Goal: Transaction & Acquisition: Book appointment/travel/reservation

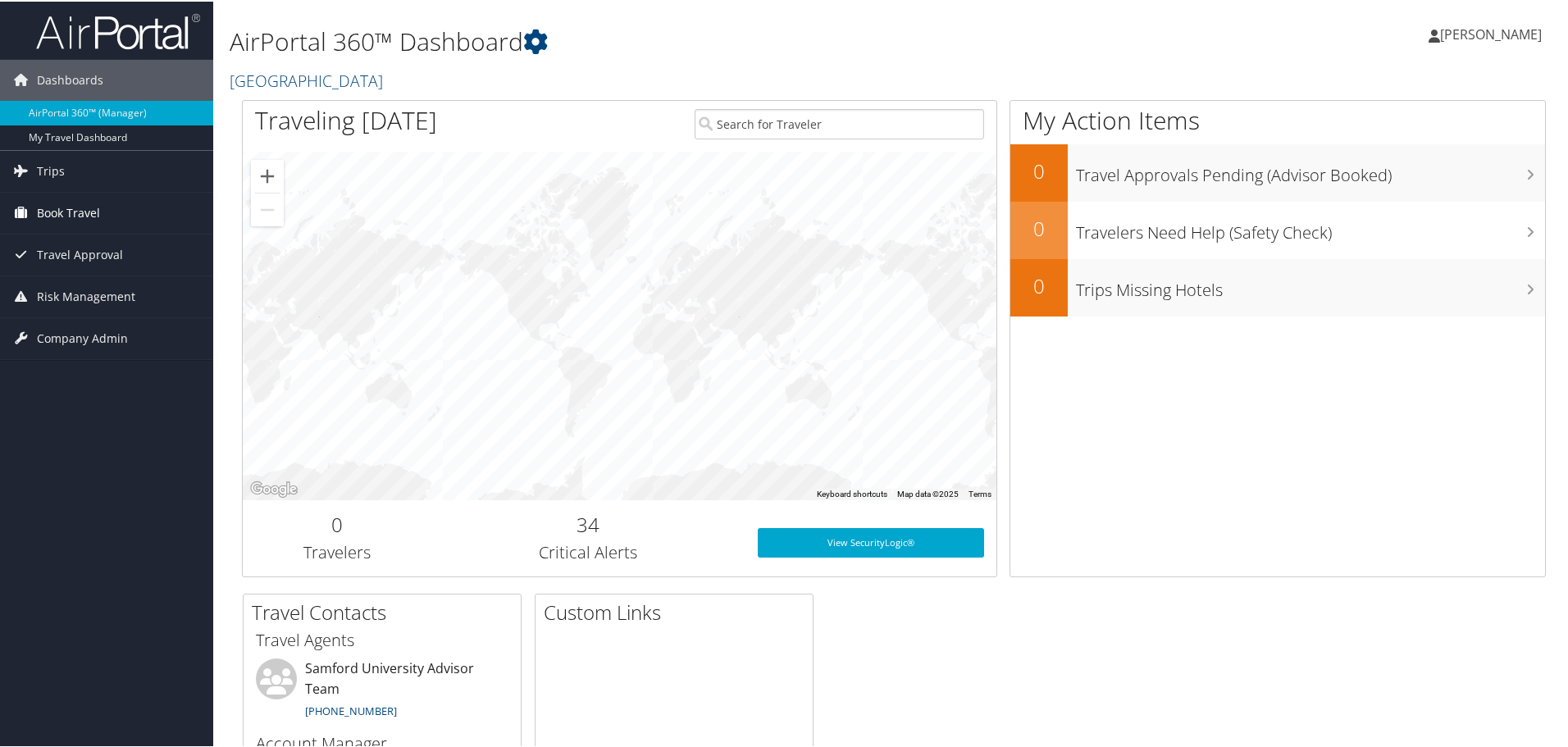
click at [71, 213] on span "Book Travel" at bounding box center [69, 212] width 63 height 41
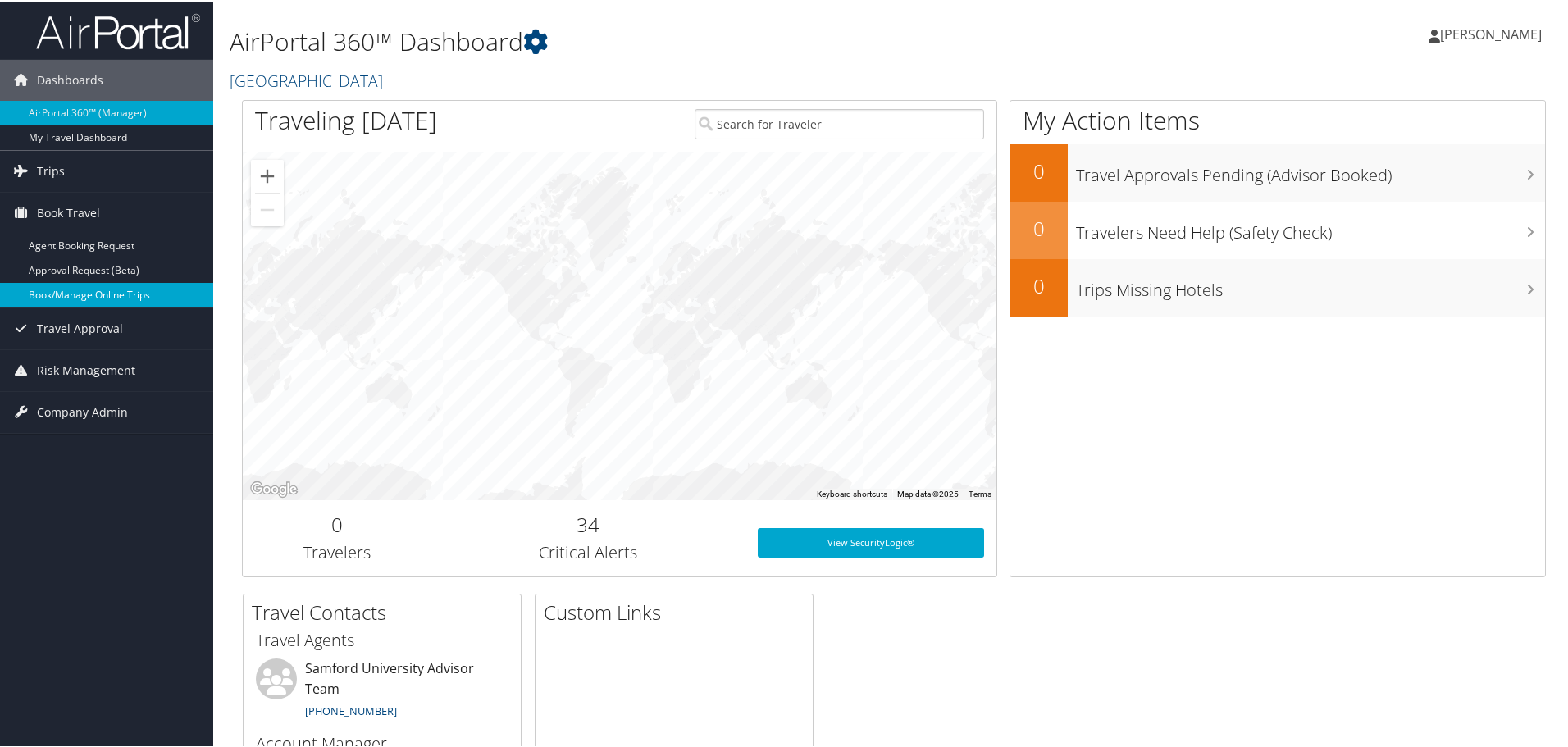
click at [75, 293] on link "Book/Manage Online Trips" at bounding box center [107, 293] width 213 height 25
click at [84, 293] on link "Book/Manage Online Trips" at bounding box center [107, 293] width 213 height 25
click at [53, 170] on span "Trips" at bounding box center [50, 170] width 28 height 41
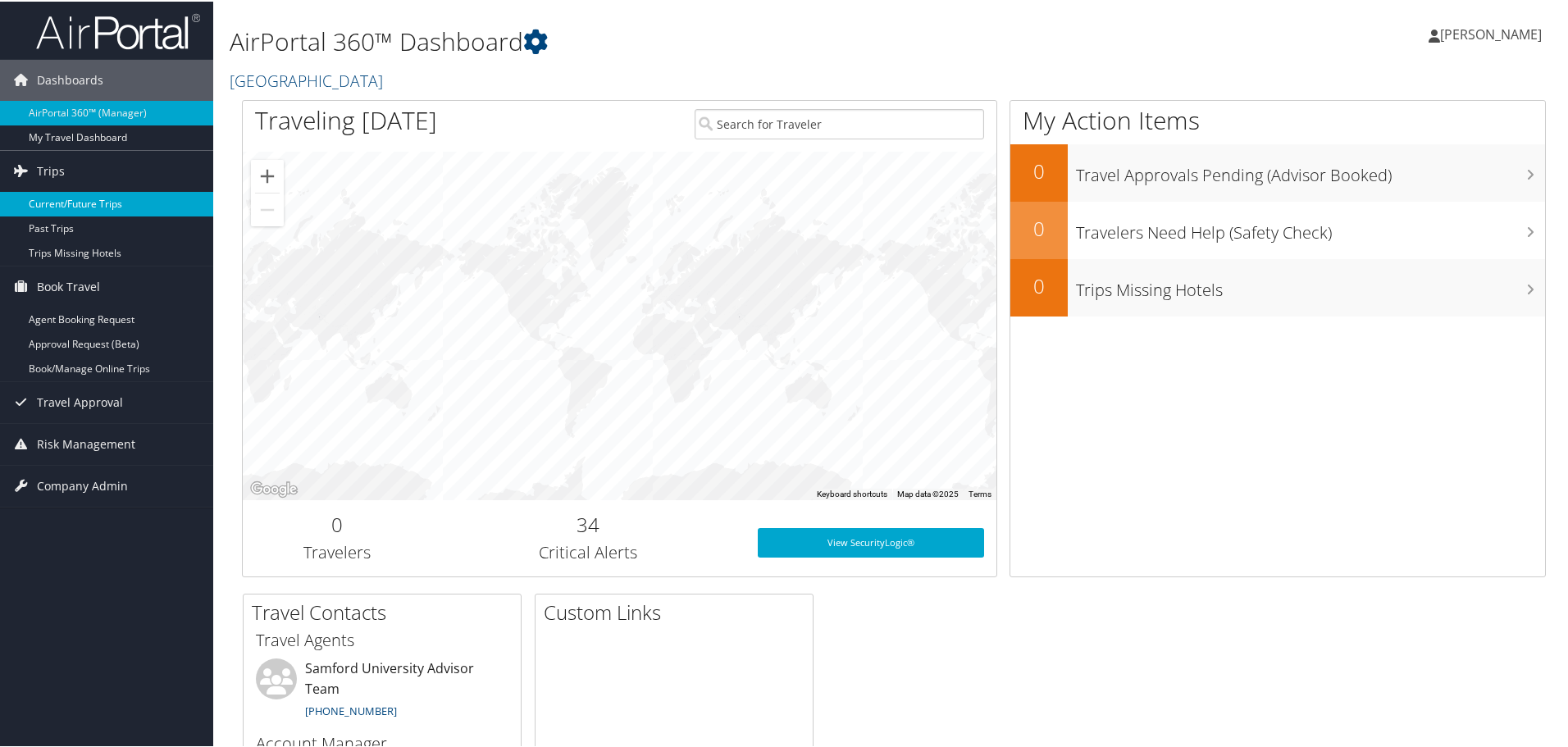
click at [77, 199] on link "Current/Future Trips" at bounding box center [107, 203] width 213 height 25
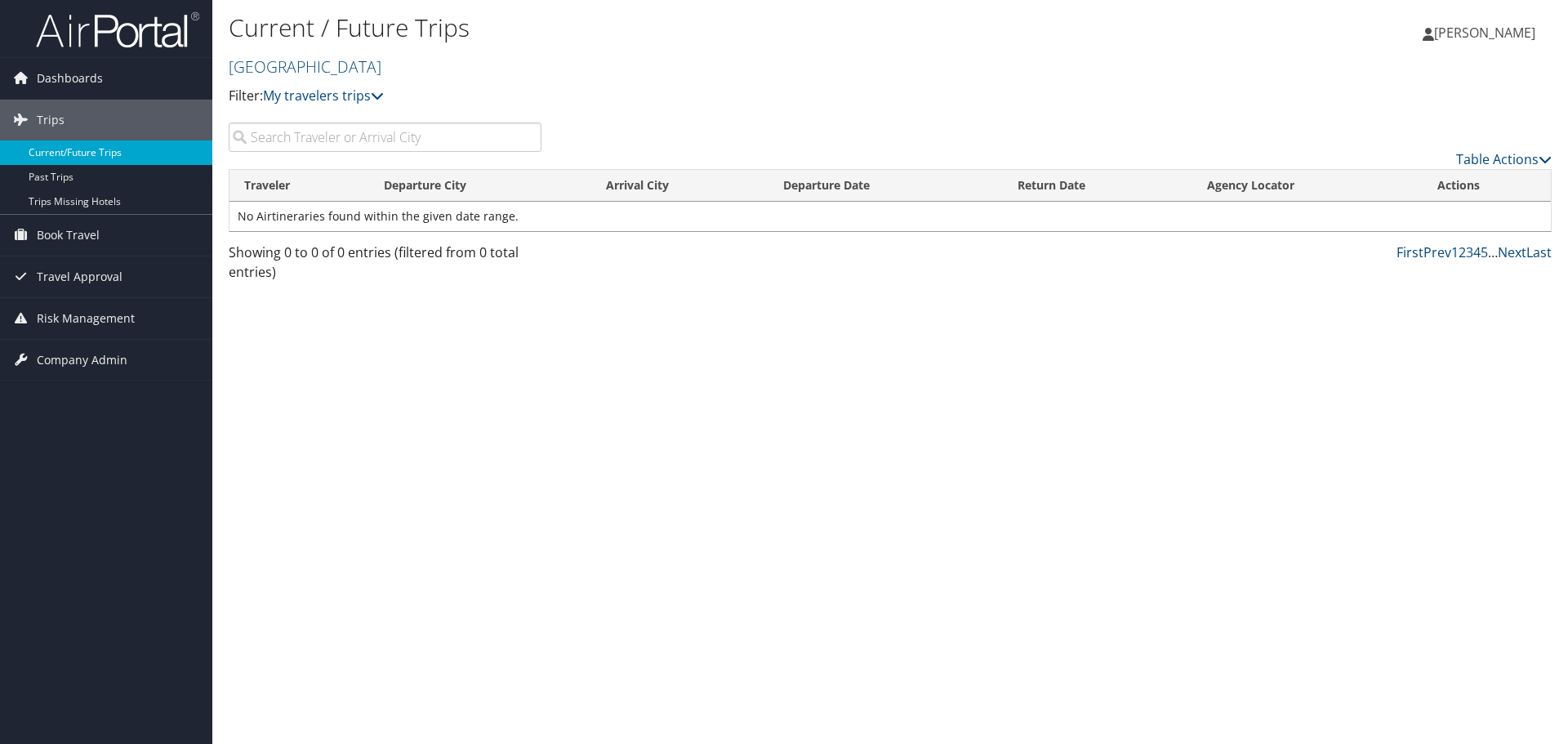
click at [80, 154] on link "Current/Future Trips" at bounding box center [106, 153] width 212 height 25
click at [55, 229] on span "Book Travel" at bounding box center [68, 234] width 63 height 41
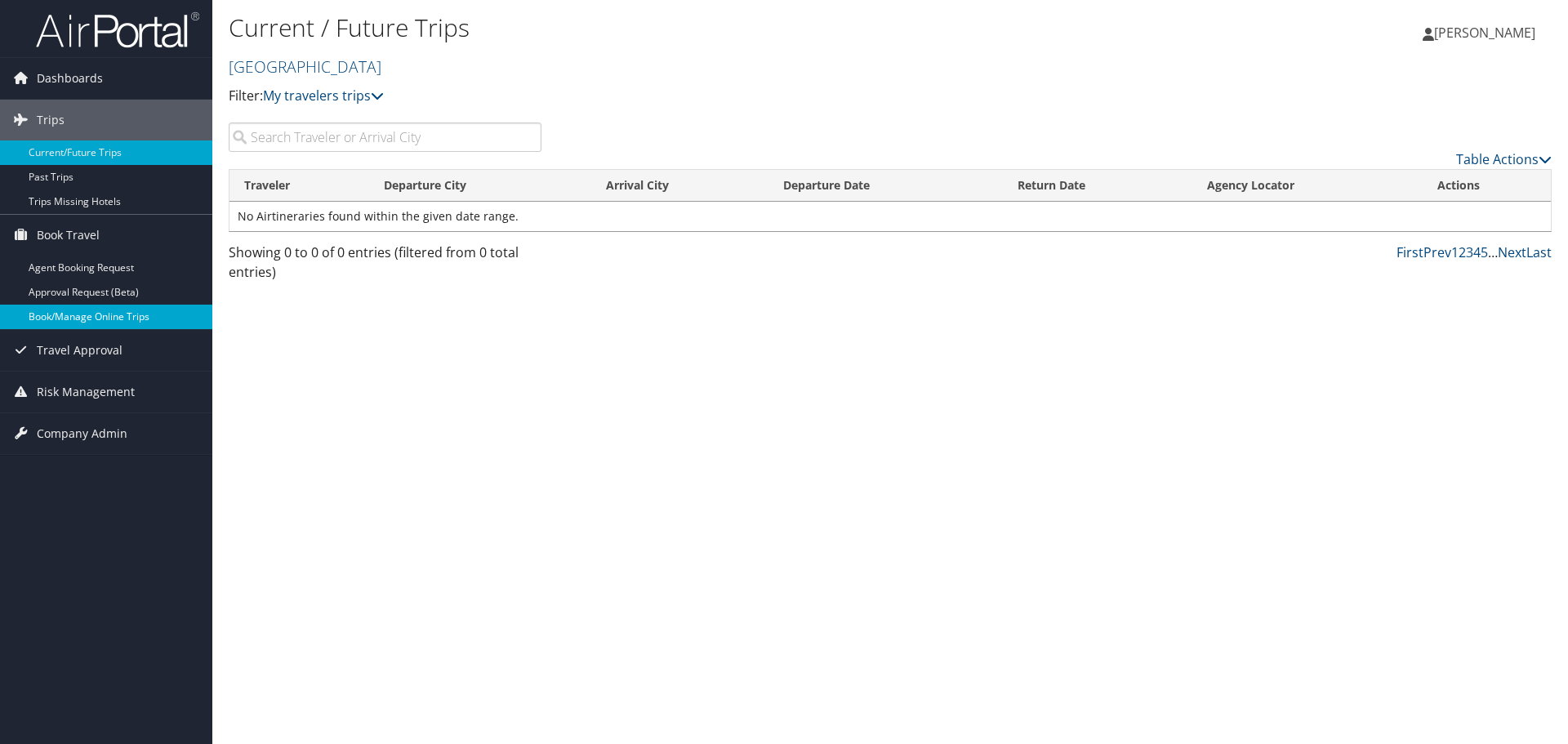
click at [72, 321] on link "Book/Manage Online Trips" at bounding box center [106, 317] width 212 height 25
